Goal: Task Accomplishment & Management: Use online tool/utility

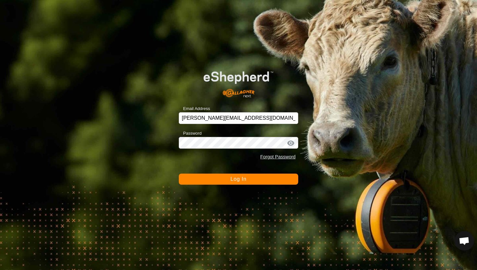
click at [215, 182] on button "Log In" at bounding box center [238, 179] width 119 height 11
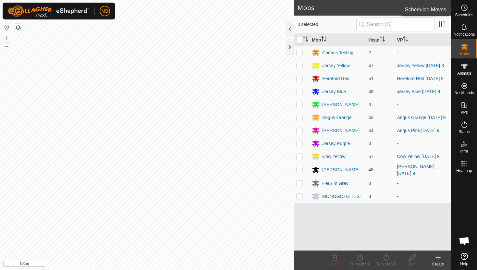
click at [466, 8] on icon at bounding box center [464, 8] width 8 height 8
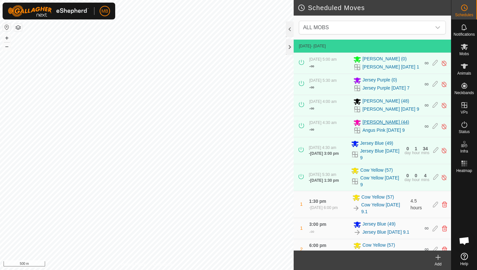
scroll to position [9, 0]
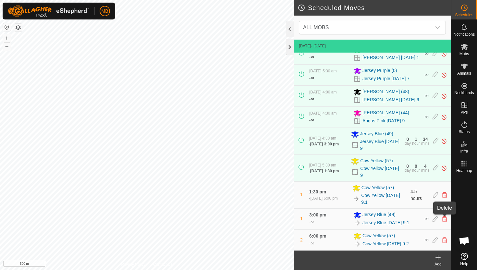
click at [445, 218] on icon at bounding box center [444, 219] width 5 height 6
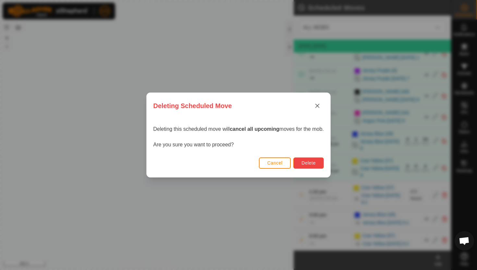
click at [311, 162] on span "Delete" at bounding box center [308, 162] width 14 height 5
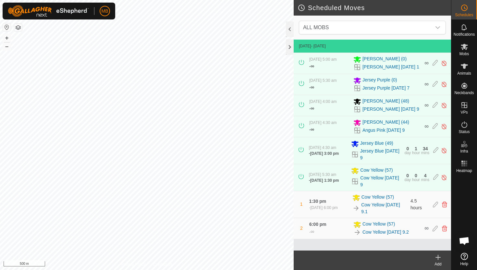
scroll to position [0, 0]
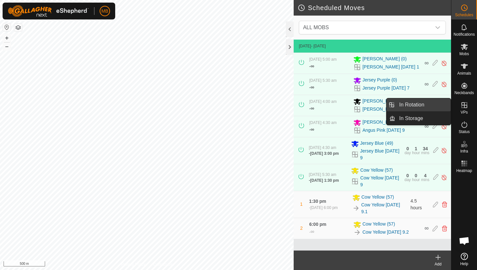
click at [440, 103] on link "In Rotation" at bounding box center [422, 104] width 55 height 13
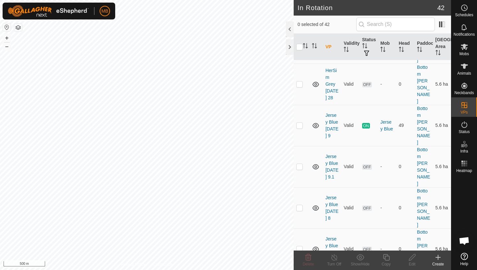
scroll to position [176, 0]
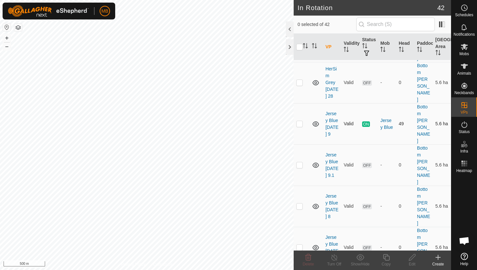
click at [298, 121] on p-checkbox at bounding box center [299, 123] width 6 height 5
checkbox input "true"
click at [387, 261] on icon at bounding box center [386, 257] width 8 height 8
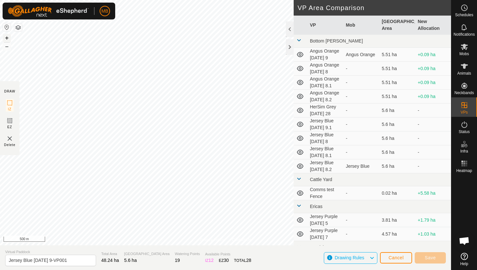
click at [6, 37] on button "+" at bounding box center [7, 38] width 8 height 8
click at [6, 40] on button "+" at bounding box center [7, 38] width 8 height 8
click at [7, 37] on button "+" at bounding box center [7, 38] width 8 height 8
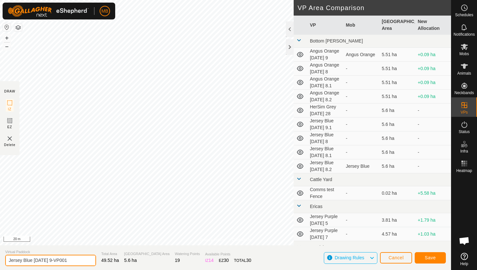
click at [77, 261] on input "Jersey Blue Thursday 9-VP001" at bounding box center [50, 260] width 91 height 11
type input "Jersey Blue [DATE]"
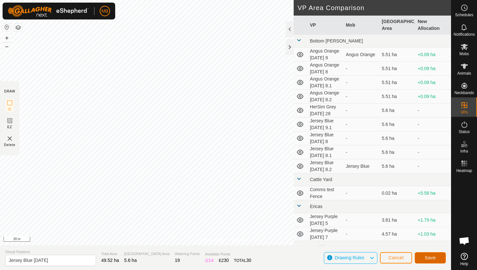
click at [431, 255] on span "Save" at bounding box center [430, 257] width 11 height 5
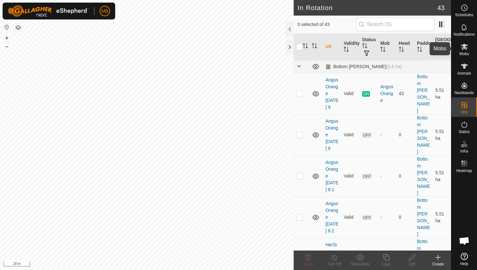
click at [463, 48] on icon at bounding box center [464, 47] width 7 height 6
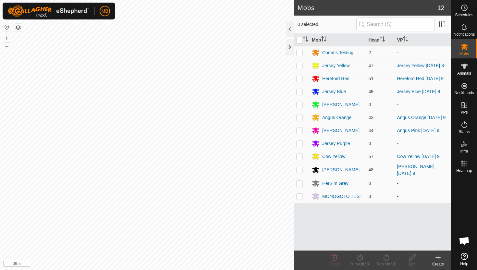
click at [298, 93] on p-checkbox at bounding box center [299, 91] width 6 height 5
checkbox input "true"
click at [388, 257] on icon at bounding box center [386, 257] width 8 height 8
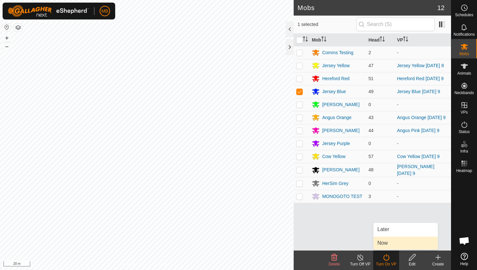
click at [390, 245] on link "Now" at bounding box center [405, 243] width 64 height 13
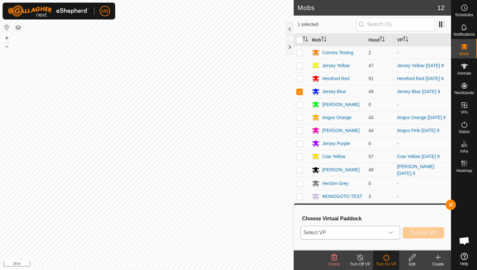
click at [393, 230] on icon "dropdown trigger" at bounding box center [390, 232] width 5 height 5
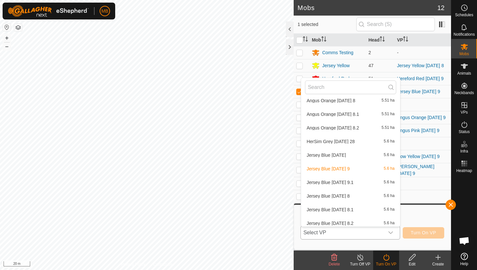
scroll to position [30, 0]
click at [340, 155] on li "Jersey Blue Friday 5.6 ha" at bounding box center [350, 155] width 99 height 13
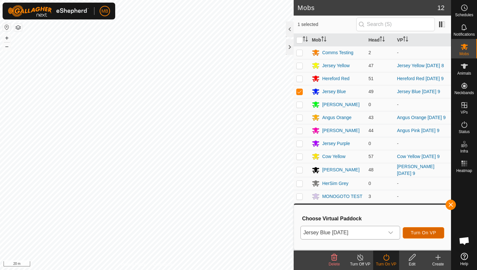
click at [418, 232] on span "Turn On VP" at bounding box center [423, 232] width 25 height 5
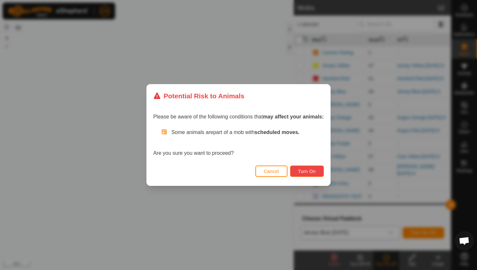
click at [309, 171] on span "Turn On" at bounding box center [307, 171] width 18 height 5
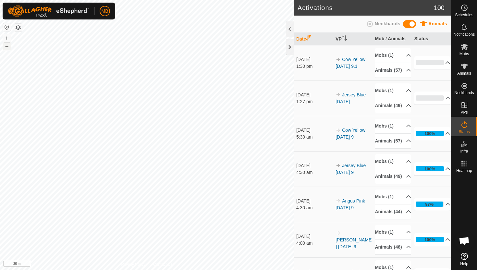
click at [9, 47] on button "–" at bounding box center [7, 47] width 8 height 8
